Goal: Task Accomplishment & Management: Manage account settings

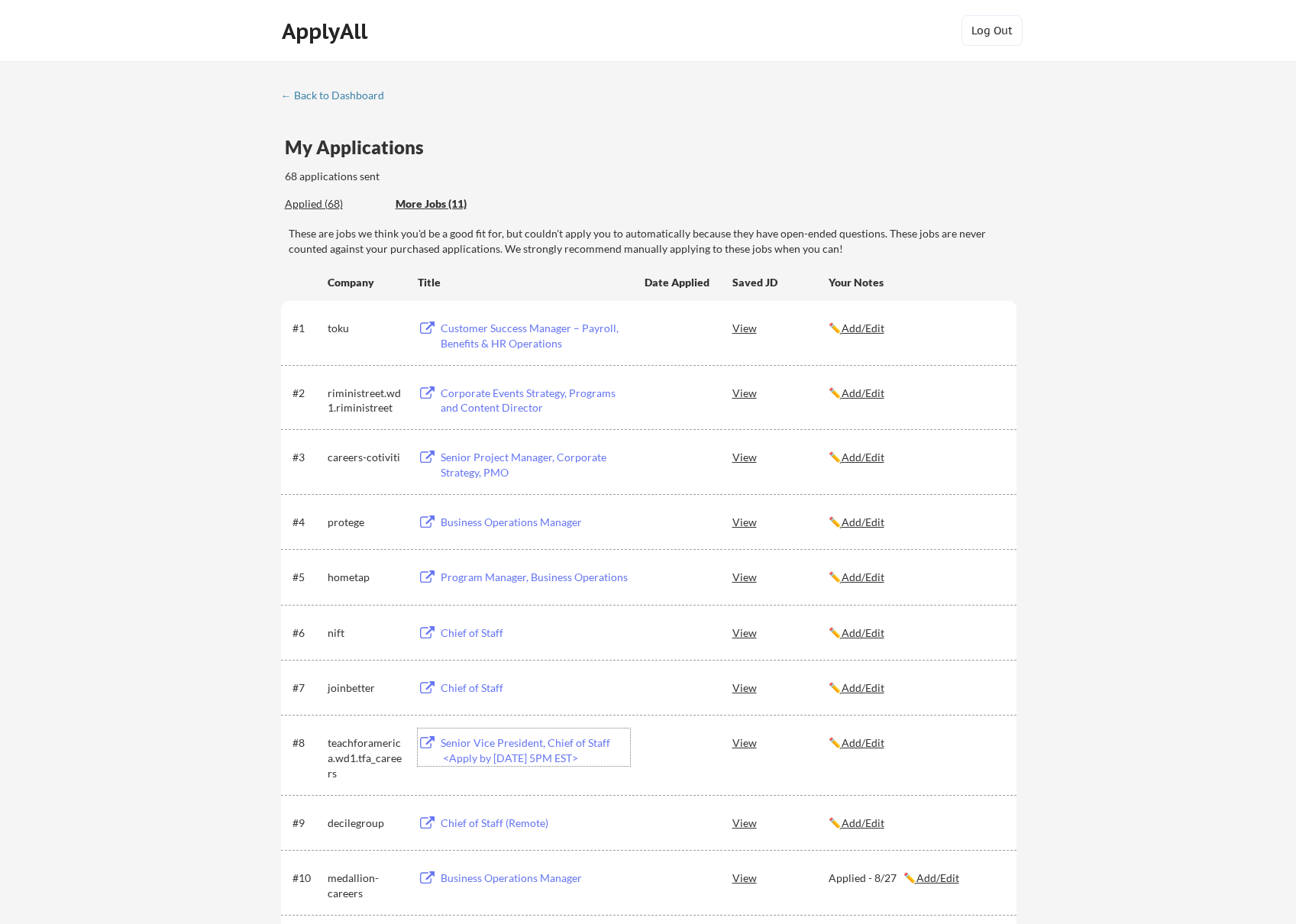
scroll to position [153, 0]
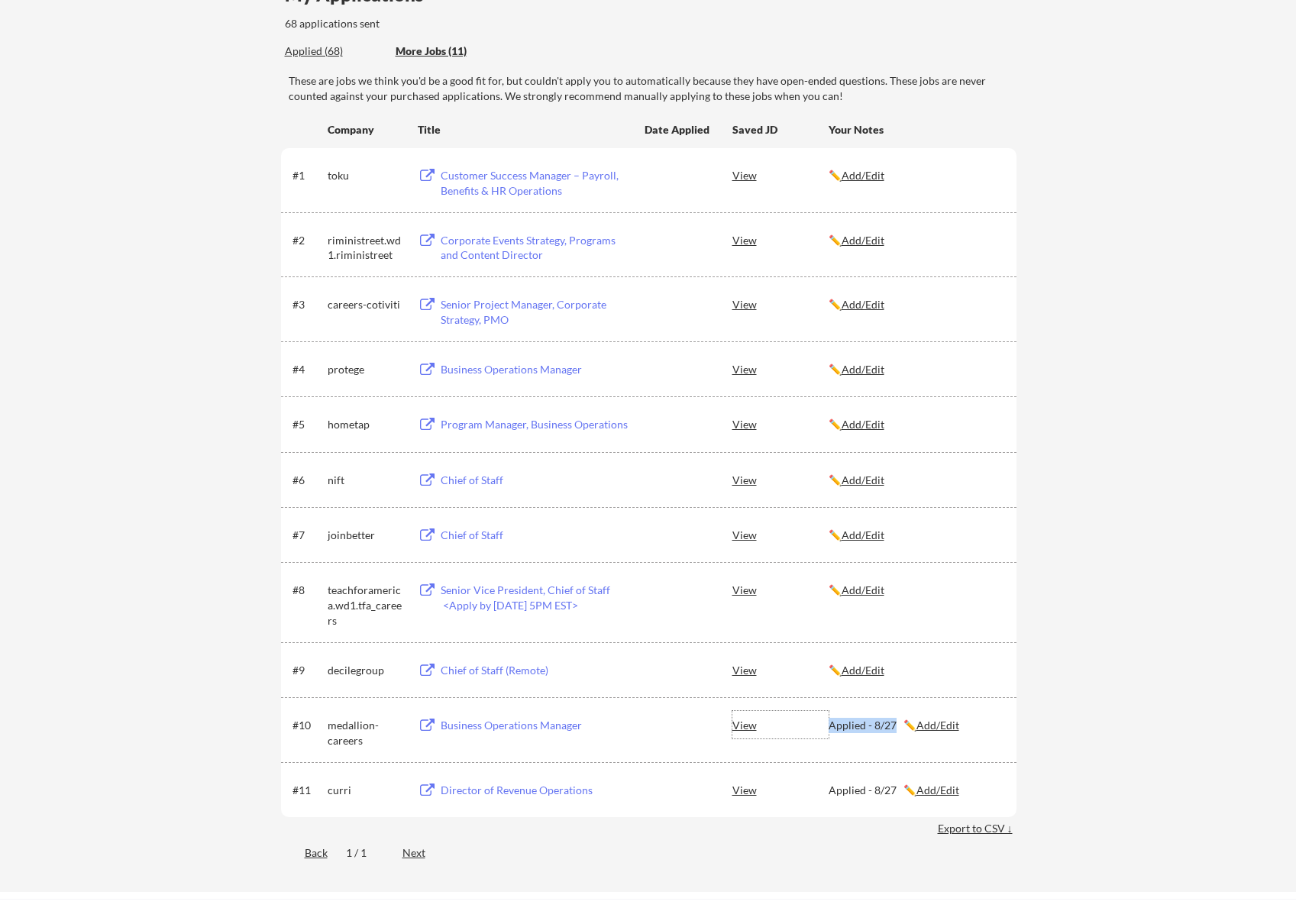
copy div "Applied - 8/27"
drag, startPoint x: 827, startPoint y: 724, endPoint x: 892, endPoint y: 729, distance: 65.2
click at [892, 729] on div "#10 medallion-careers Business Operations Manager View Applied - 8/27 ✏️ Add/Ed…" at bounding box center [647, 730] width 710 height 36
click at [862, 588] on u "Add/Edit" at bounding box center [863, 590] width 43 height 13
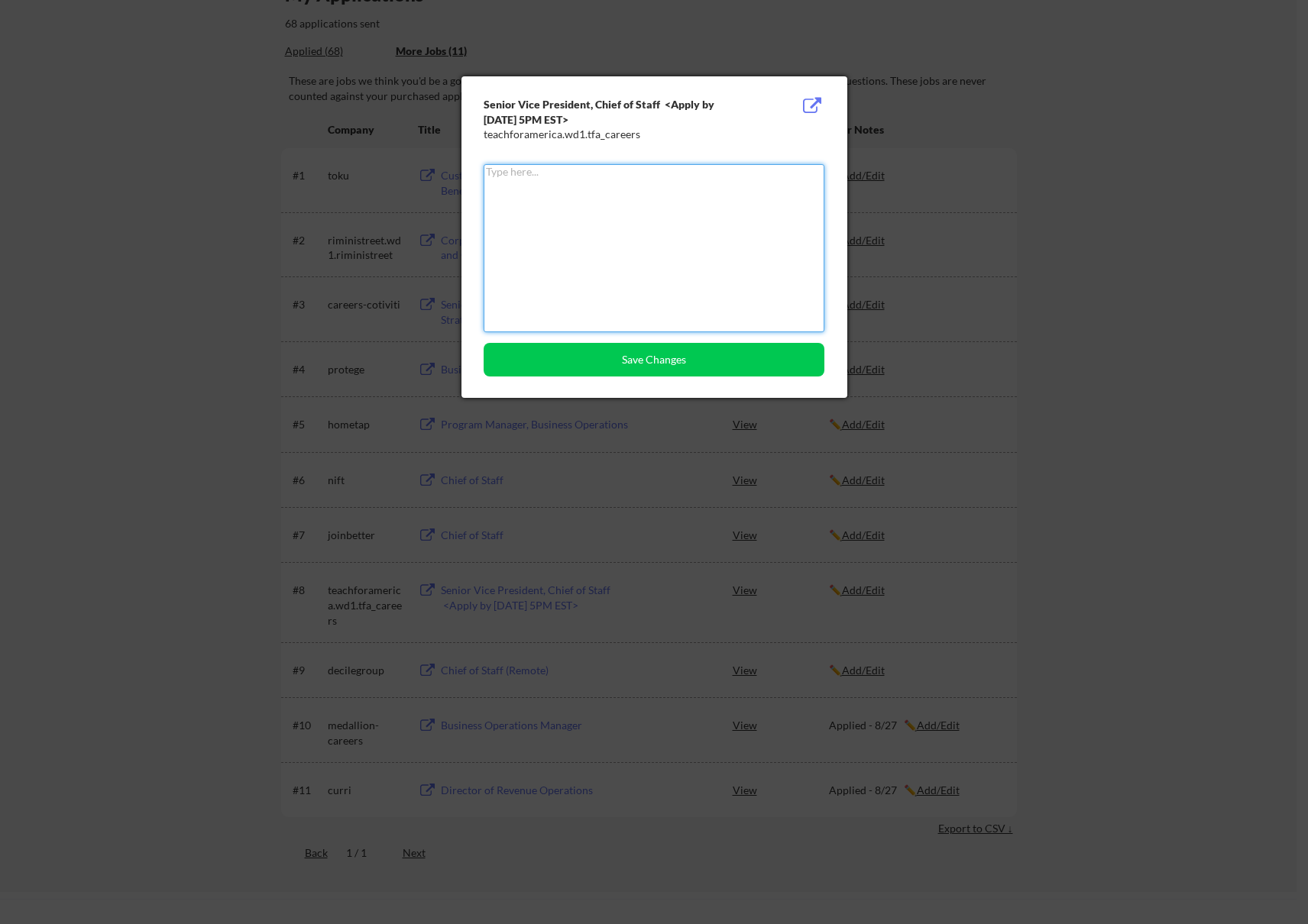
click at [660, 282] on textarea at bounding box center [654, 248] width 341 height 168
paste textarea "Applied - 8/27"
type textarea "Applied - 8/27"
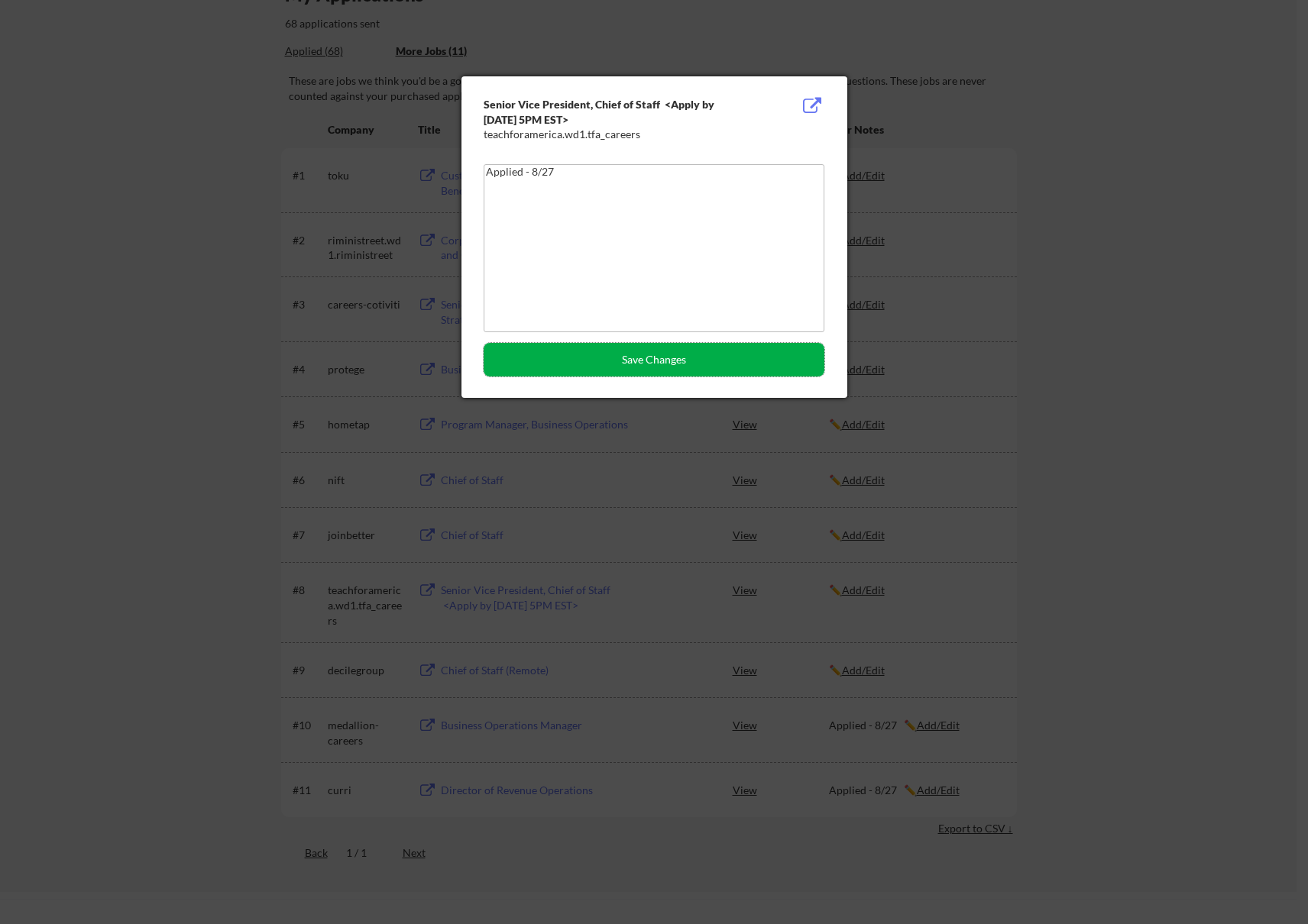
click at [616, 351] on button "Save Changes" at bounding box center [654, 360] width 341 height 34
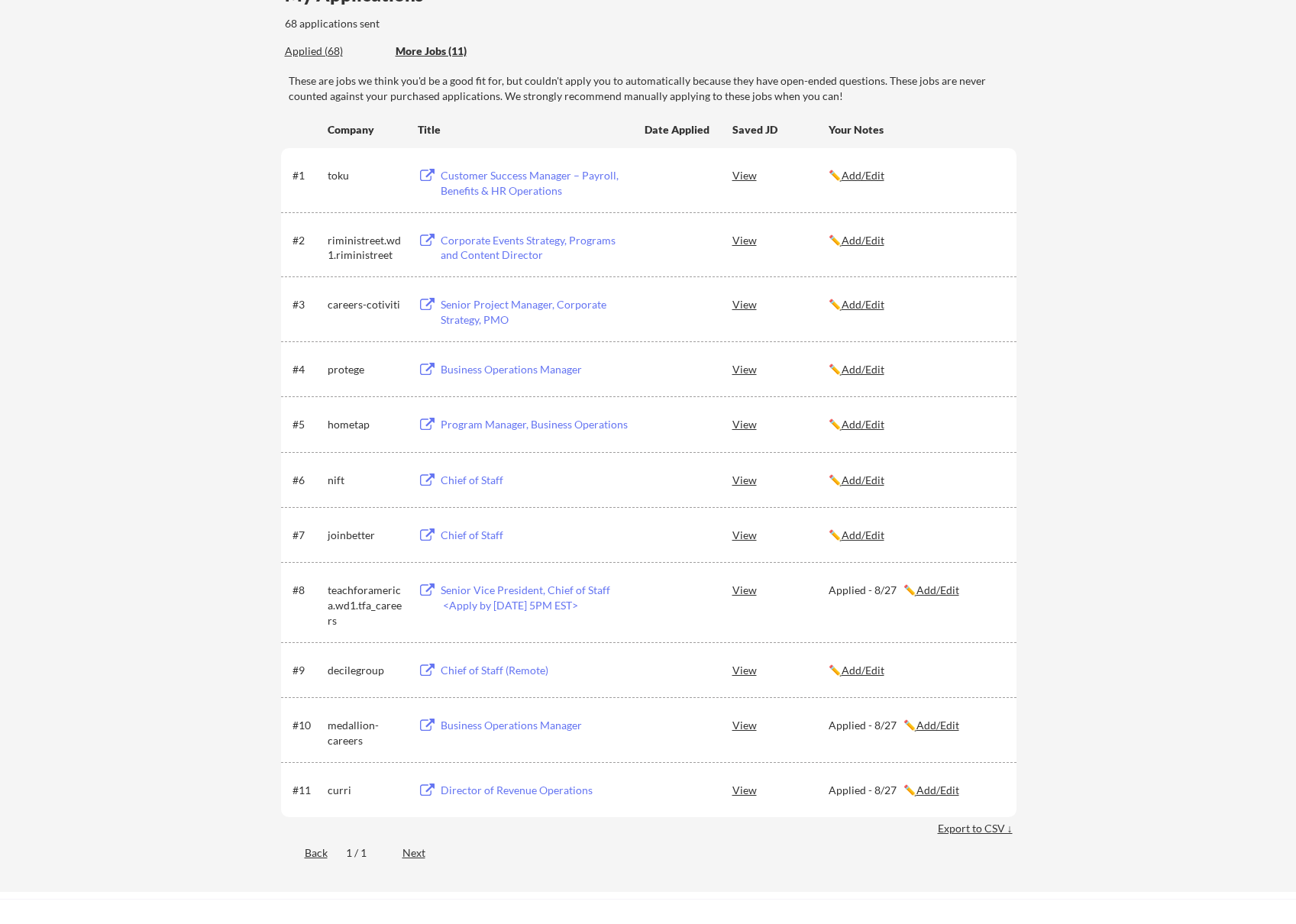
click at [473, 535] on div "Chief of Staff" at bounding box center [536, 535] width 190 height 15
drag, startPoint x: 831, startPoint y: 608, endPoint x: 894, endPoint y: 612, distance: 63.1
click at [894, 598] on div "Applied - 8/27 ✏️ Add/Edit" at bounding box center [916, 590] width 174 height 15
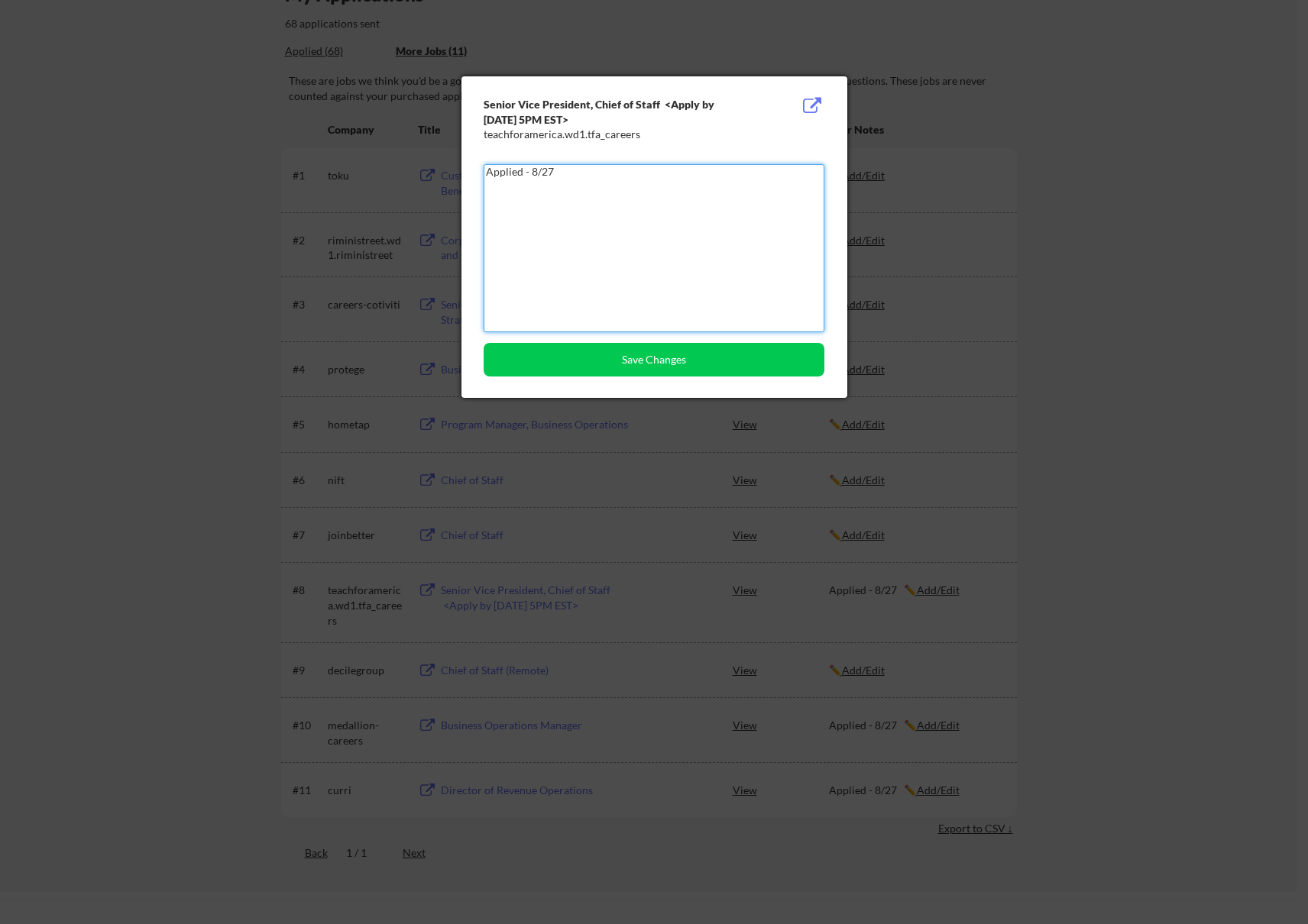
click at [560, 194] on textarea "Applied - 8/27" at bounding box center [654, 248] width 341 height 168
click at [532, 182] on textarea "Applied - 8/27" at bounding box center [654, 248] width 341 height 168
click at [532, 181] on textarea "Applied - 8/27" at bounding box center [654, 248] width 341 height 168
click at [1048, 247] on div at bounding box center [654, 462] width 1308 height 924
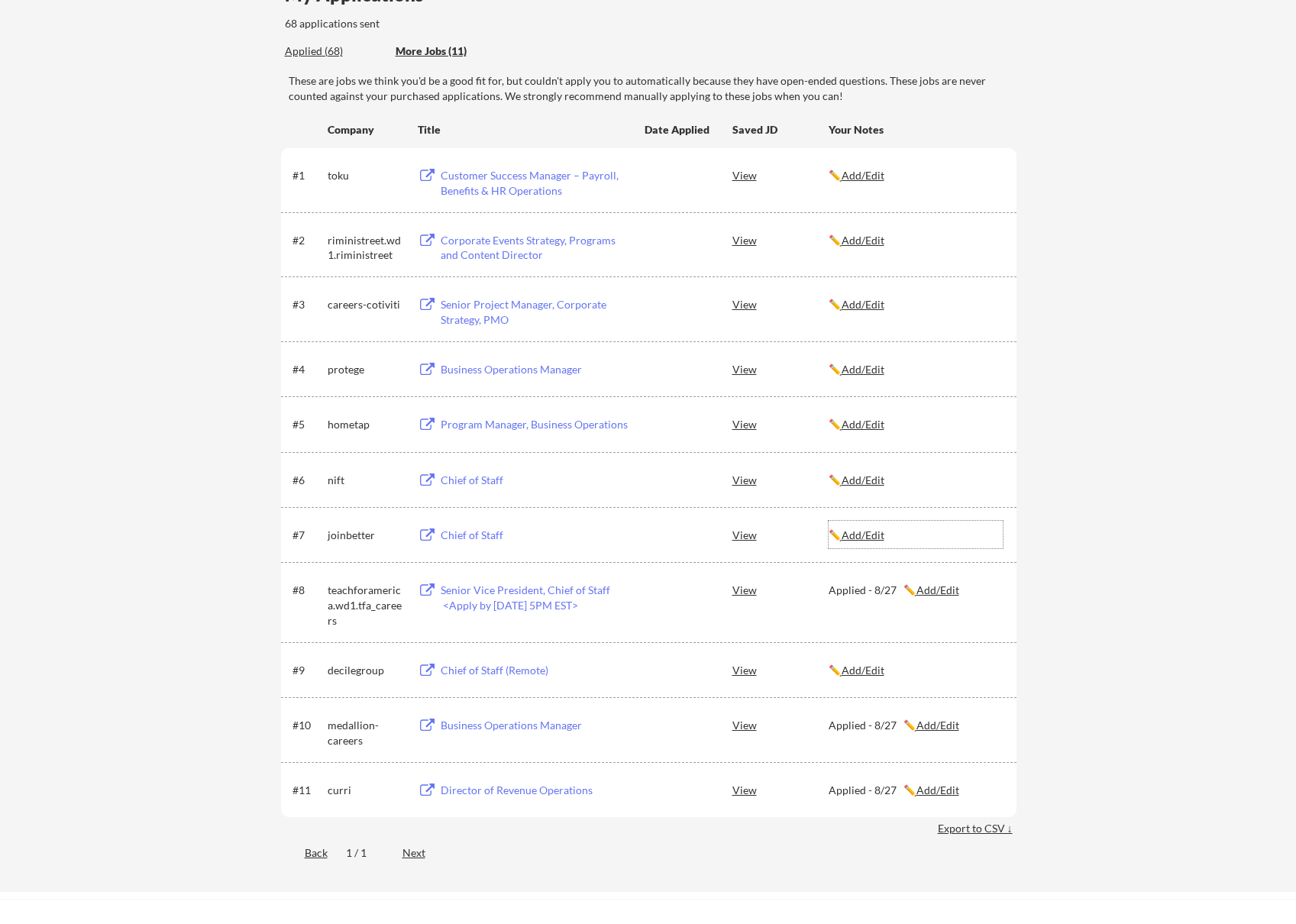
click at [869, 534] on u "Add/Edit" at bounding box center [863, 535] width 43 height 13
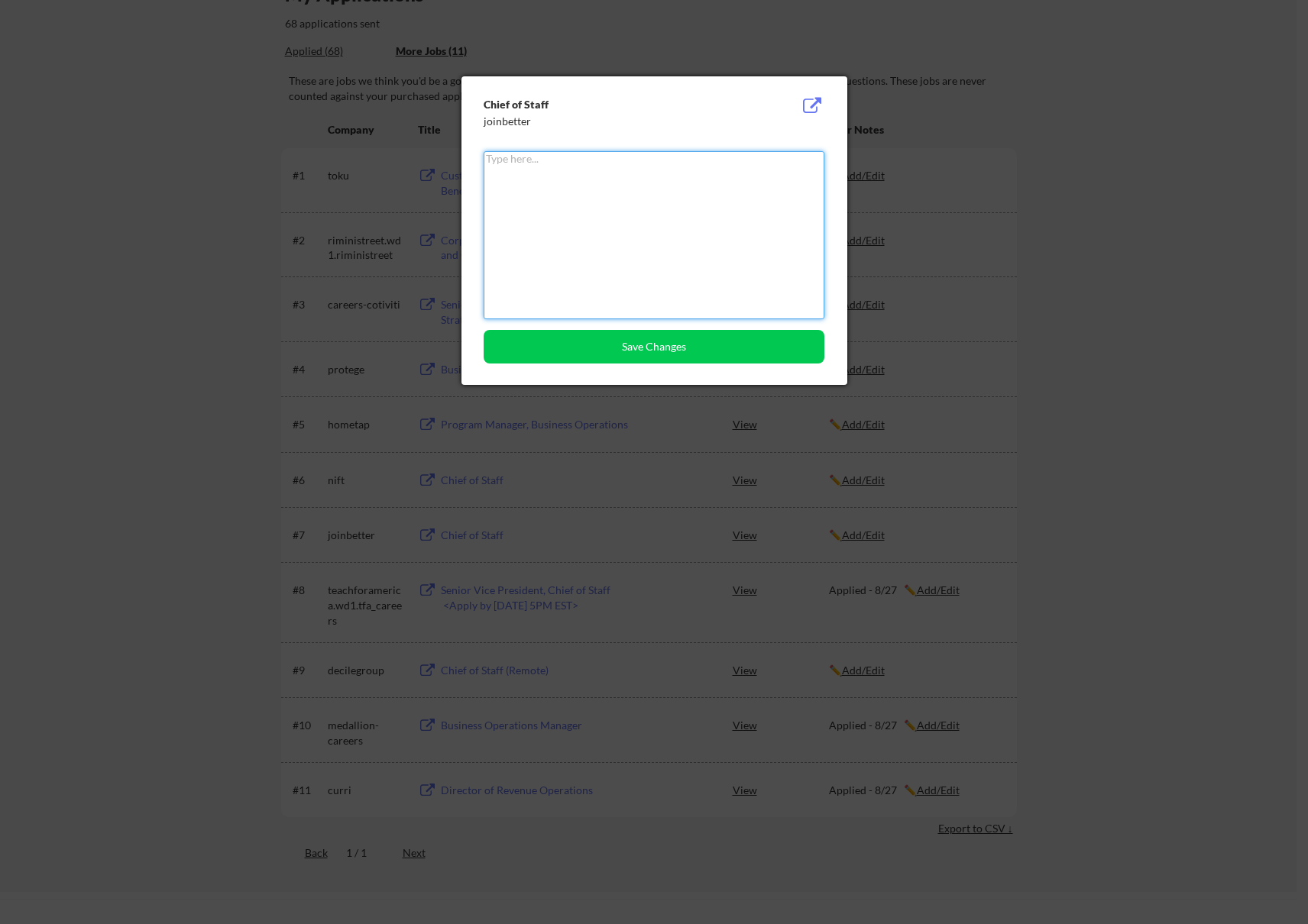
paste textarea "Applied - 8/27"
type textarea "Applied - 8/27"
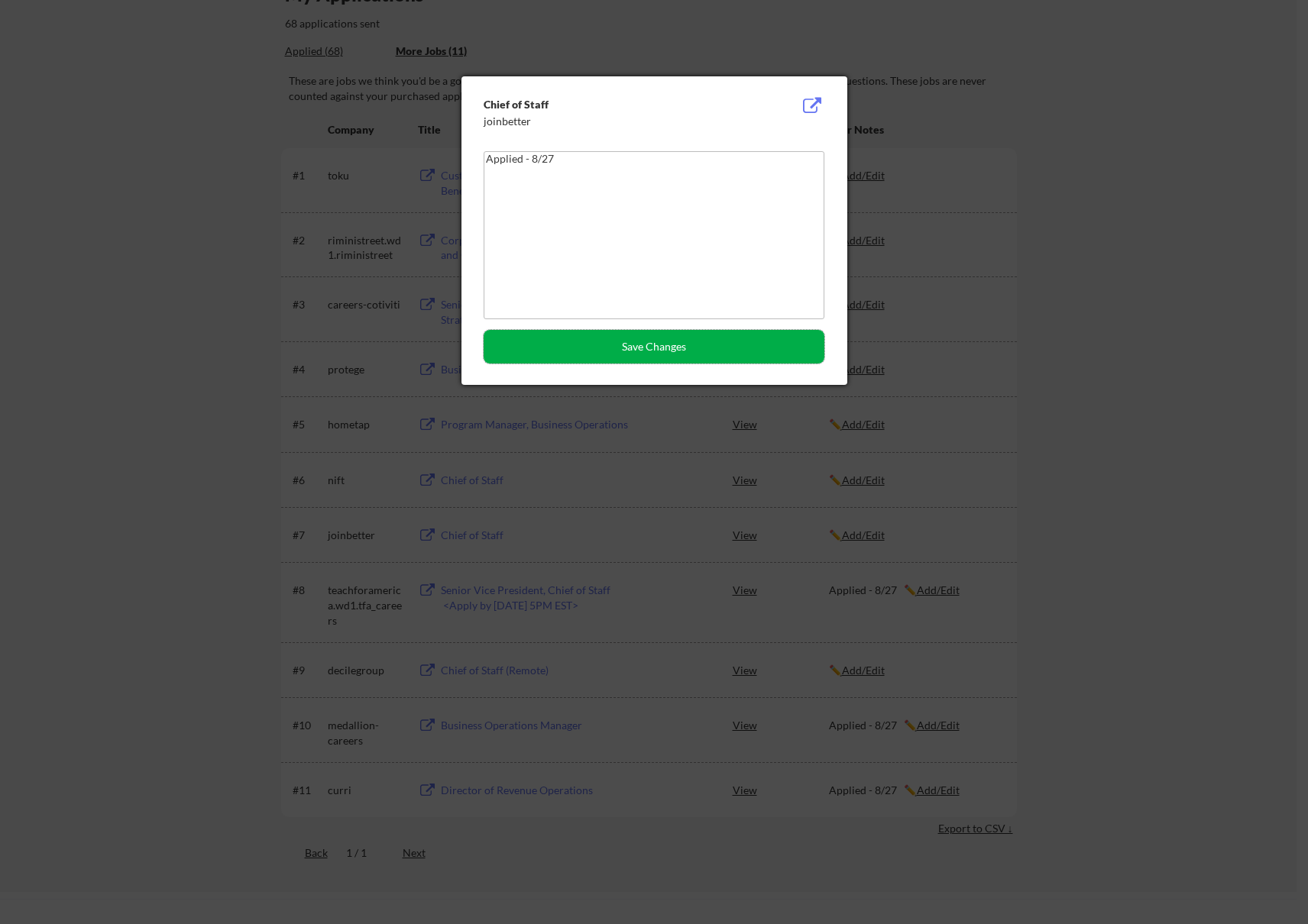
click at [662, 345] on button "Save Changes" at bounding box center [654, 346] width 341 height 34
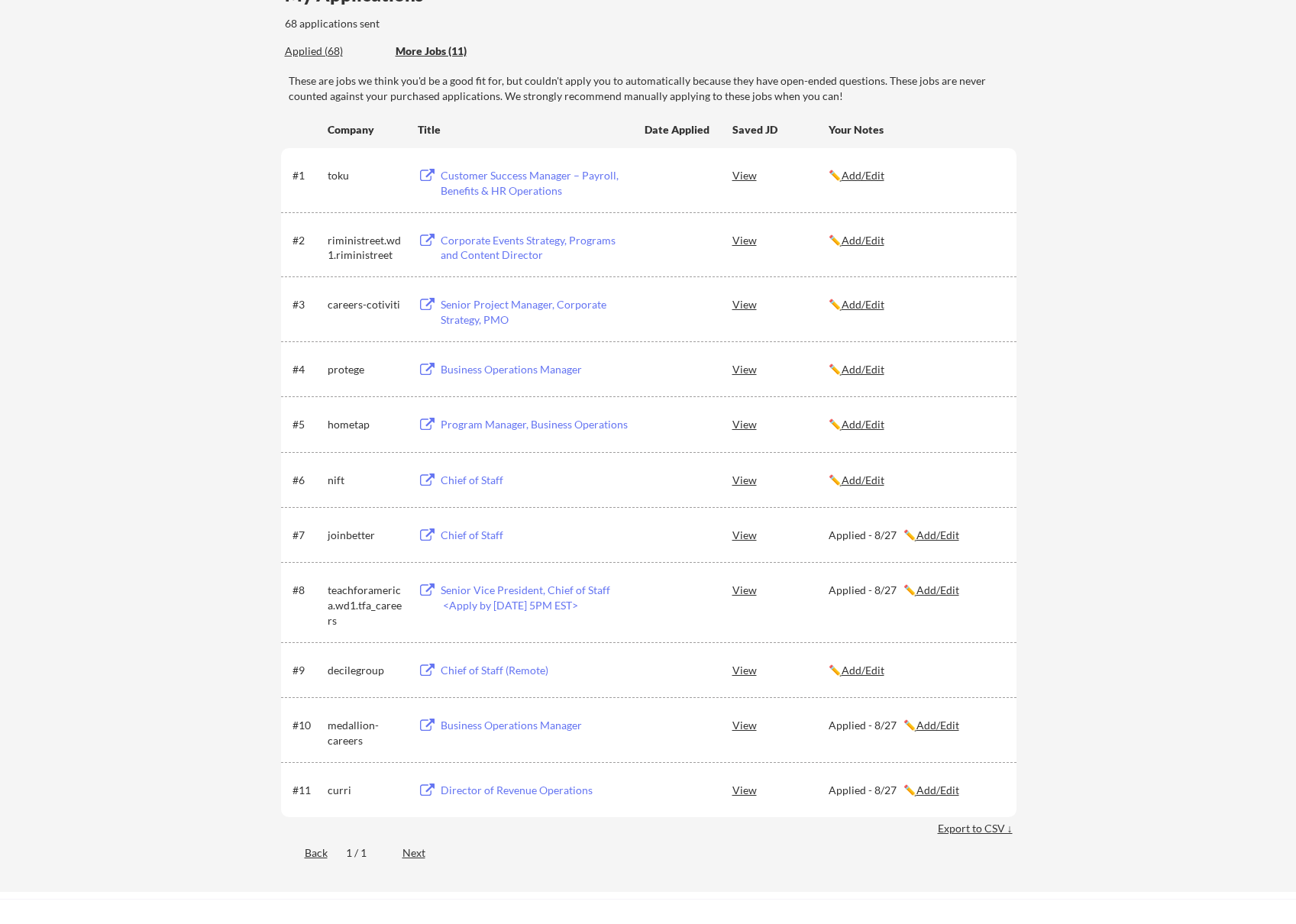
click at [446, 482] on div "Chief of Staff" at bounding box center [536, 480] width 190 height 15
click at [289, 58] on div "Applied (68)" at bounding box center [334, 51] width 100 height 15
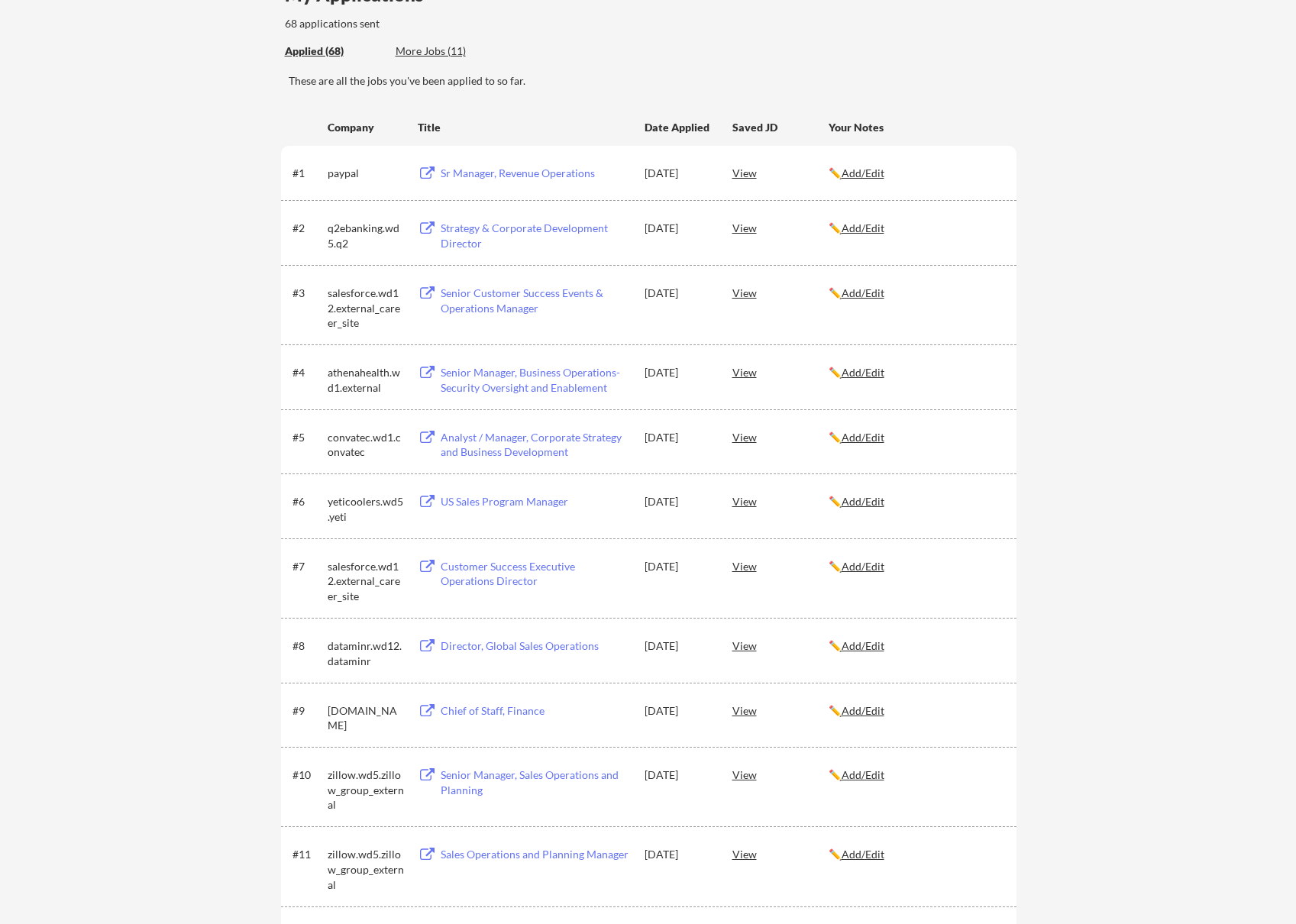
click at [420, 51] on div "More Jobs (11)" at bounding box center [452, 51] width 112 height 15
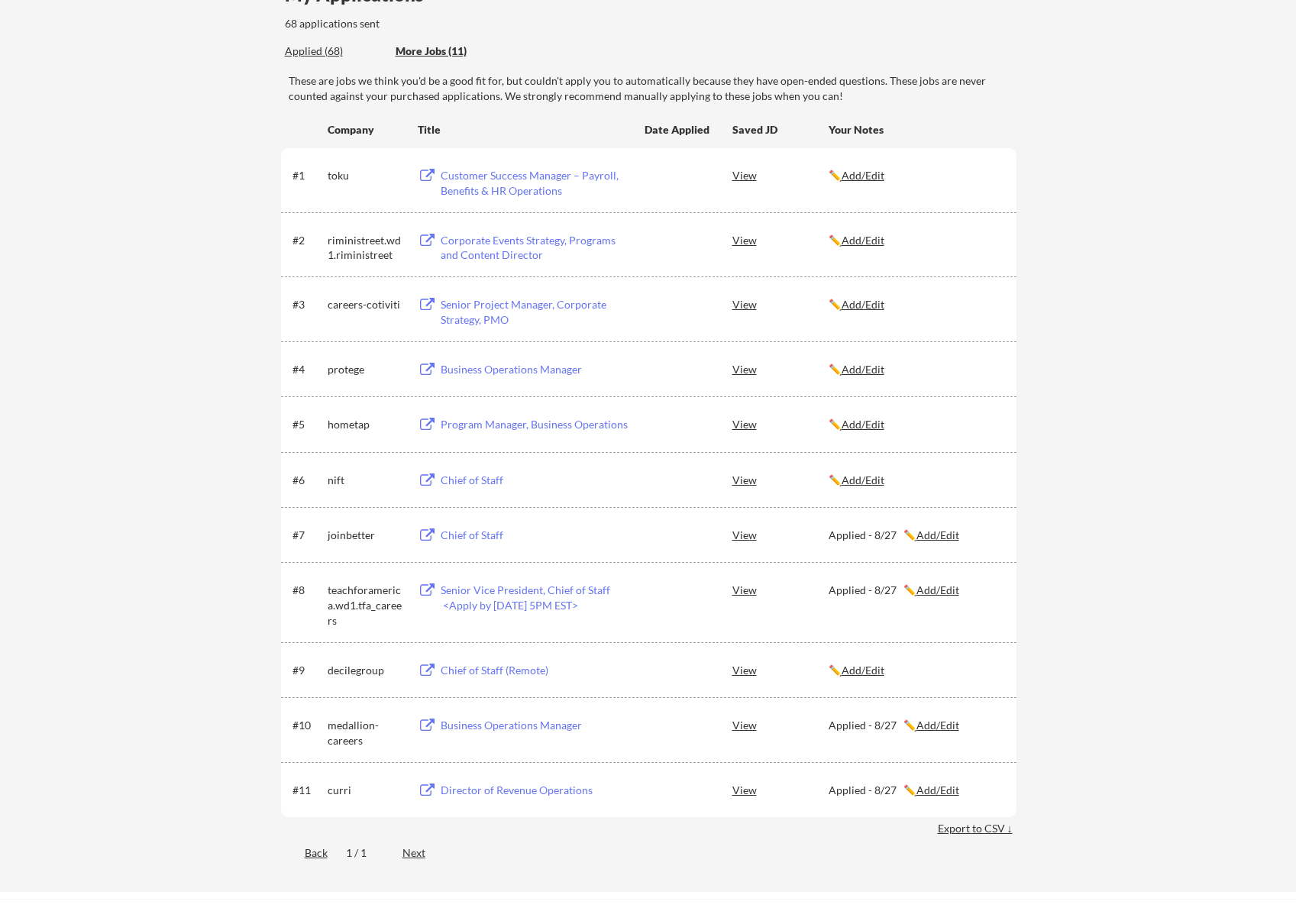
click at [584, 583] on div "Senior Vice President, Chief of Staff <Apply by [DATE] 5PM EST>" at bounding box center [536, 598] width 190 height 30
click at [577, 431] on div "Program Manager, Business Operations" at bounding box center [536, 424] width 190 height 15
drag, startPoint x: 827, startPoint y: 535, endPoint x: 896, endPoint y: 540, distance: 69.2
click at [896, 540] on div "#7 joinbetter Chief of Staff View Applied - 8/27 ✏️ Add/Edit" at bounding box center [647, 534] width 710 height 28
copy div "Applied - 8/27"
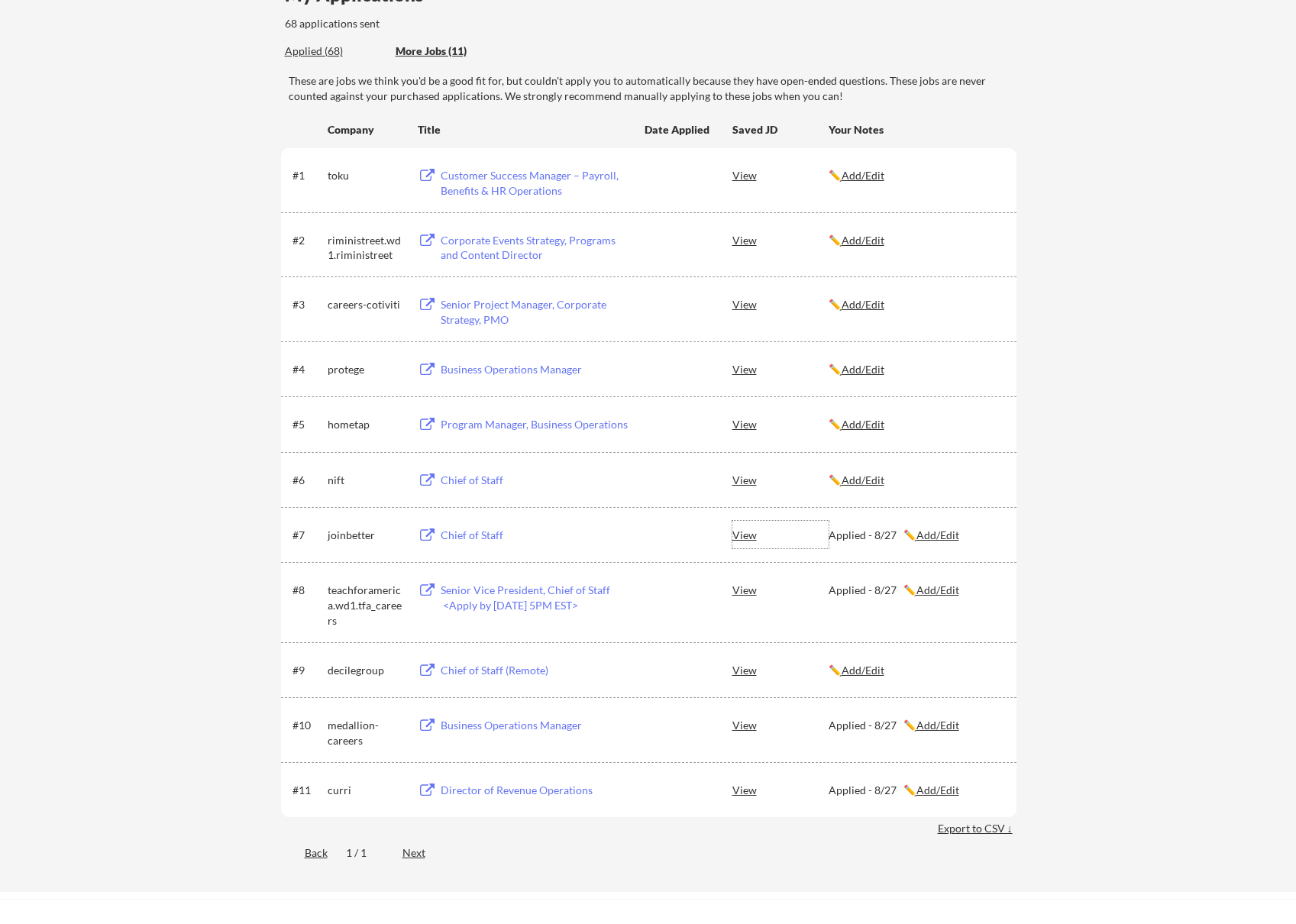
click at [864, 431] on u "Add/Edit" at bounding box center [863, 424] width 43 height 13
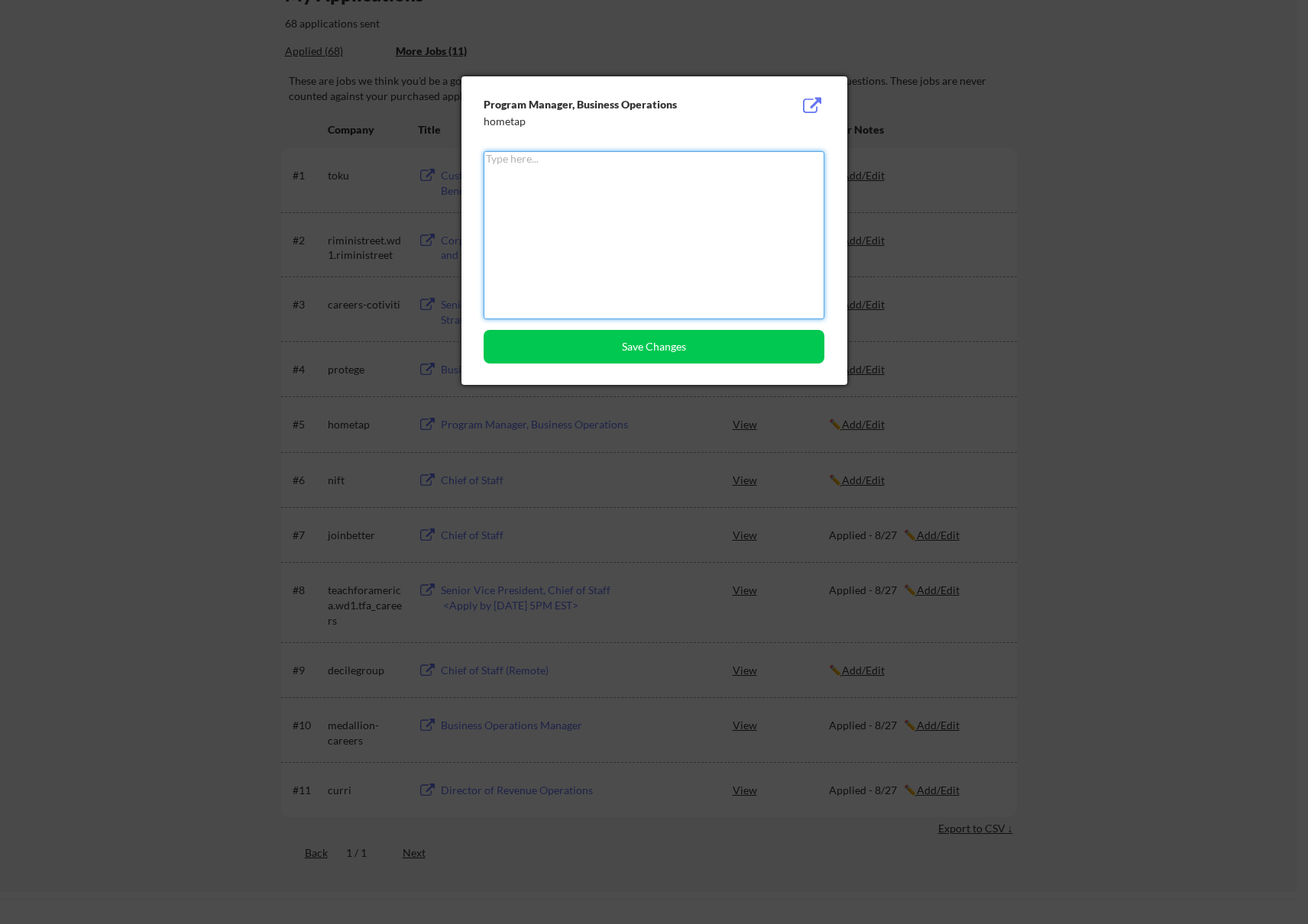
paste textarea "Applied - 8/27"
type textarea "Applied - 8/27"
click at [692, 347] on button "Save Changes" at bounding box center [654, 346] width 341 height 34
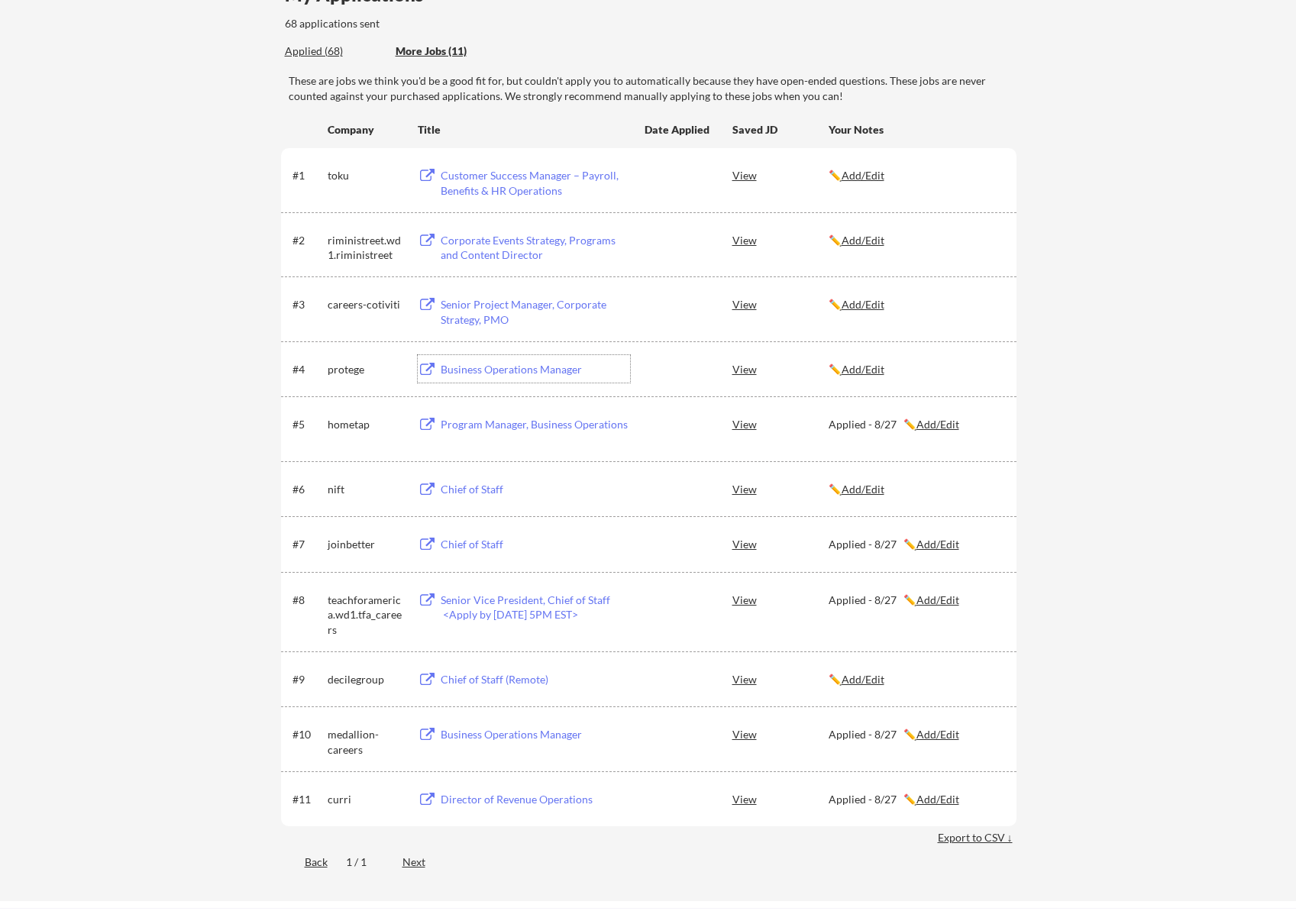
click at [531, 367] on div "Business Operations Manager" at bounding box center [536, 369] width 190 height 15
drag, startPoint x: 828, startPoint y: 437, endPoint x: 895, endPoint y: 440, distance: 67.1
click at [895, 432] on div "Applied - 8/27 ✏️ Add/Edit" at bounding box center [916, 424] width 174 height 15
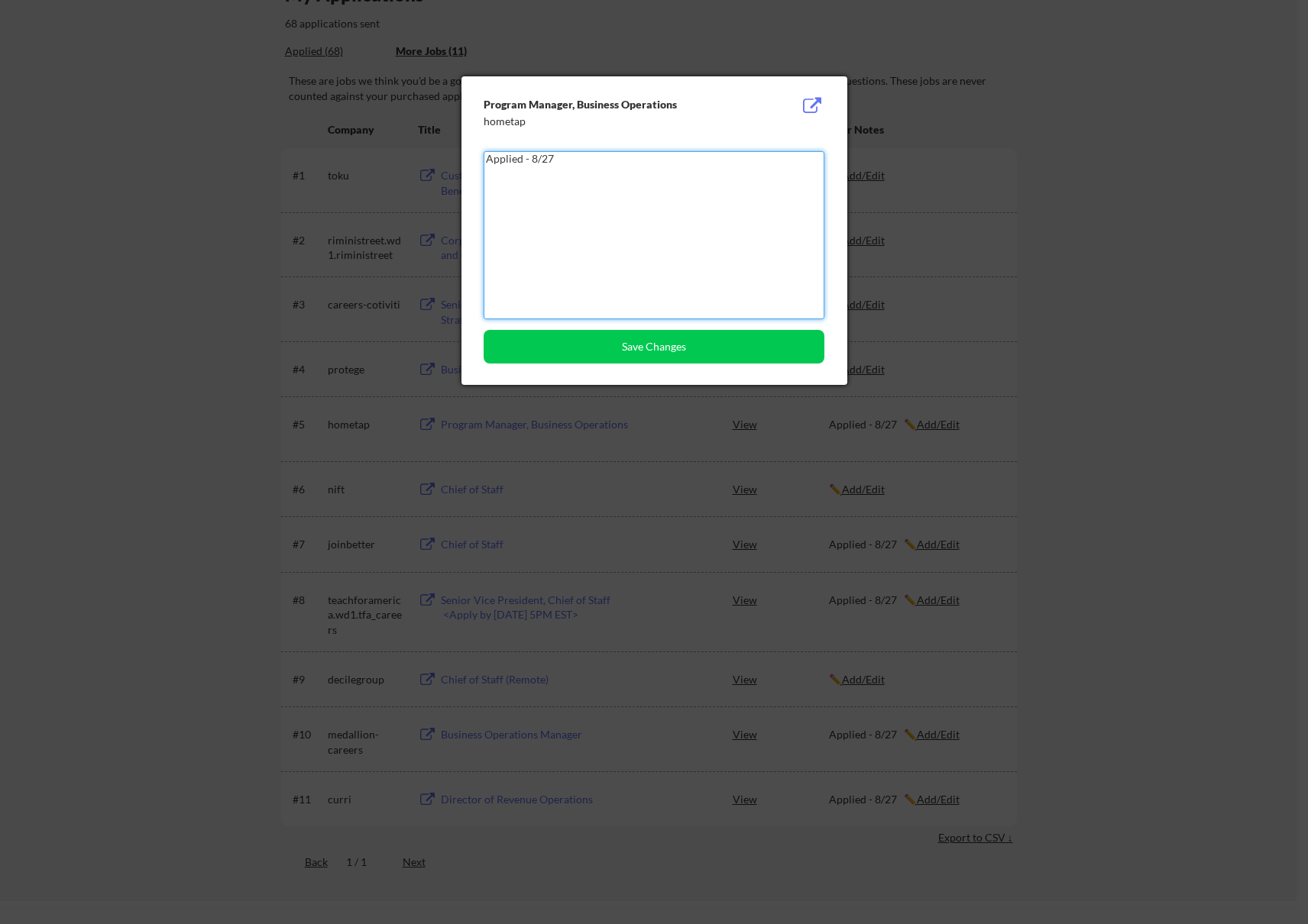
click at [508, 174] on textarea "Applied - 8/27" at bounding box center [654, 235] width 341 height 168
click at [1139, 251] on div at bounding box center [654, 462] width 1308 height 924
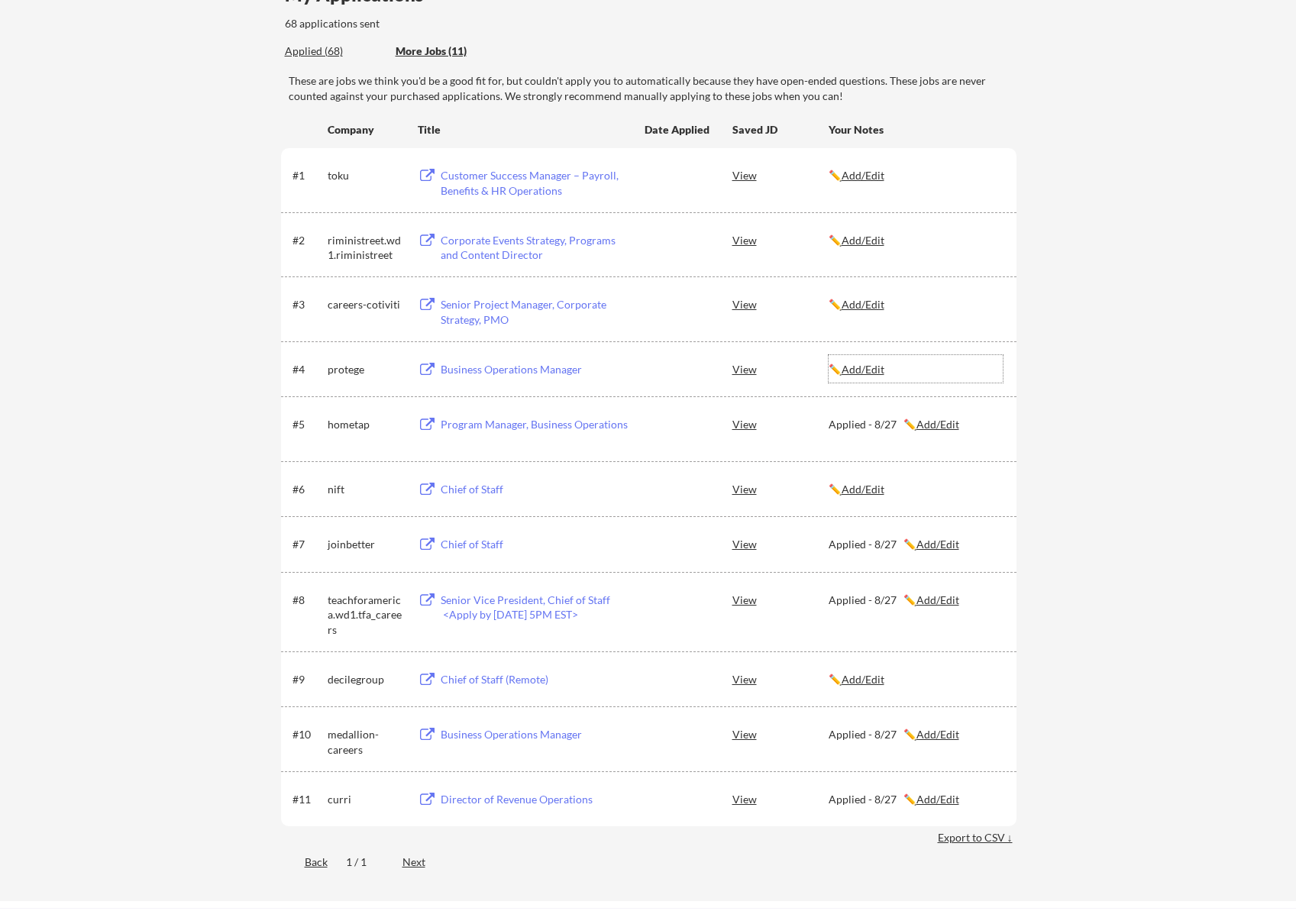
click at [872, 365] on u "Add/Edit" at bounding box center [863, 369] width 43 height 13
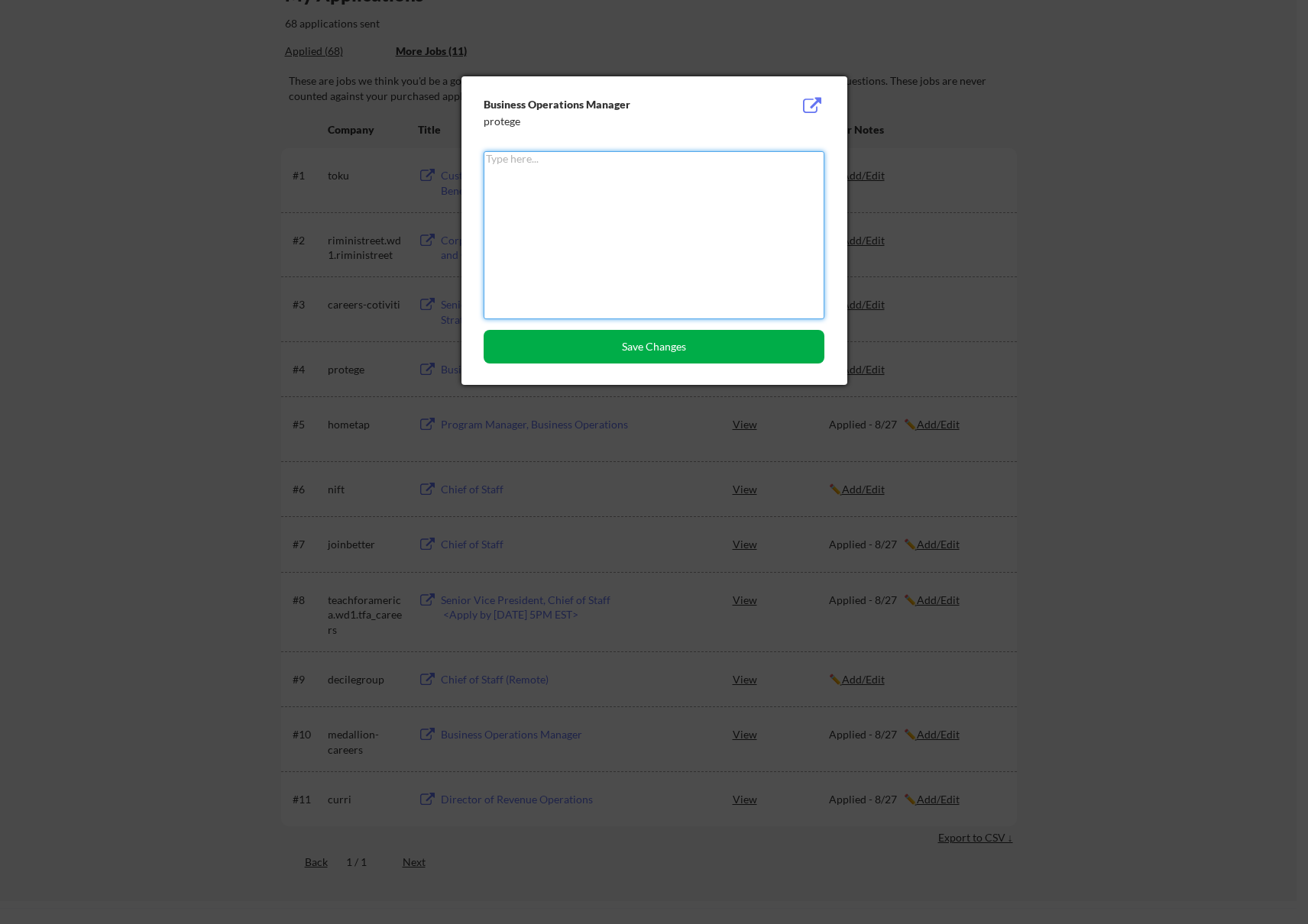
paste textarea "Applied - 8/27"
type textarea "Applied - 8/27"
click at [670, 342] on button "Save Changes" at bounding box center [654, 346] width 341 height 34
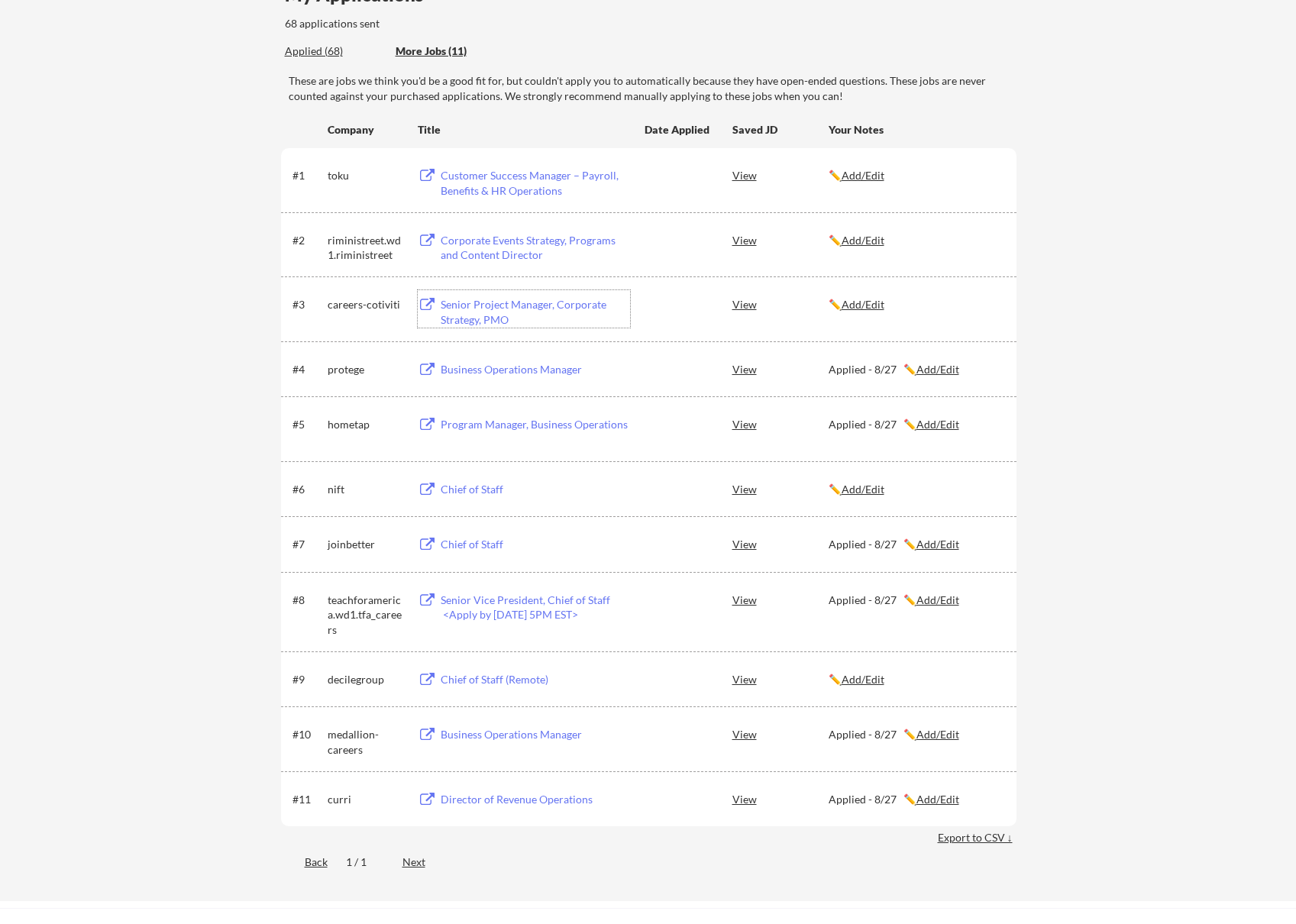
click at [495, 305] on div "Senior Project Manager, Corporate Strategy, PMO" at bounding box center [536, 312] width 190 height 30
click at [571, 234] on div "Corporate Events Strategy, Programs and Content Director" at bounding box center [536, 248] width 190 height 30
click at [490, 172] on div "Customer Success Manager – Payroll, Benefits & HR Operations" at bounding box center [536, 183] width 190 height 30
